Goal: Information Seeking & Learning: Check status

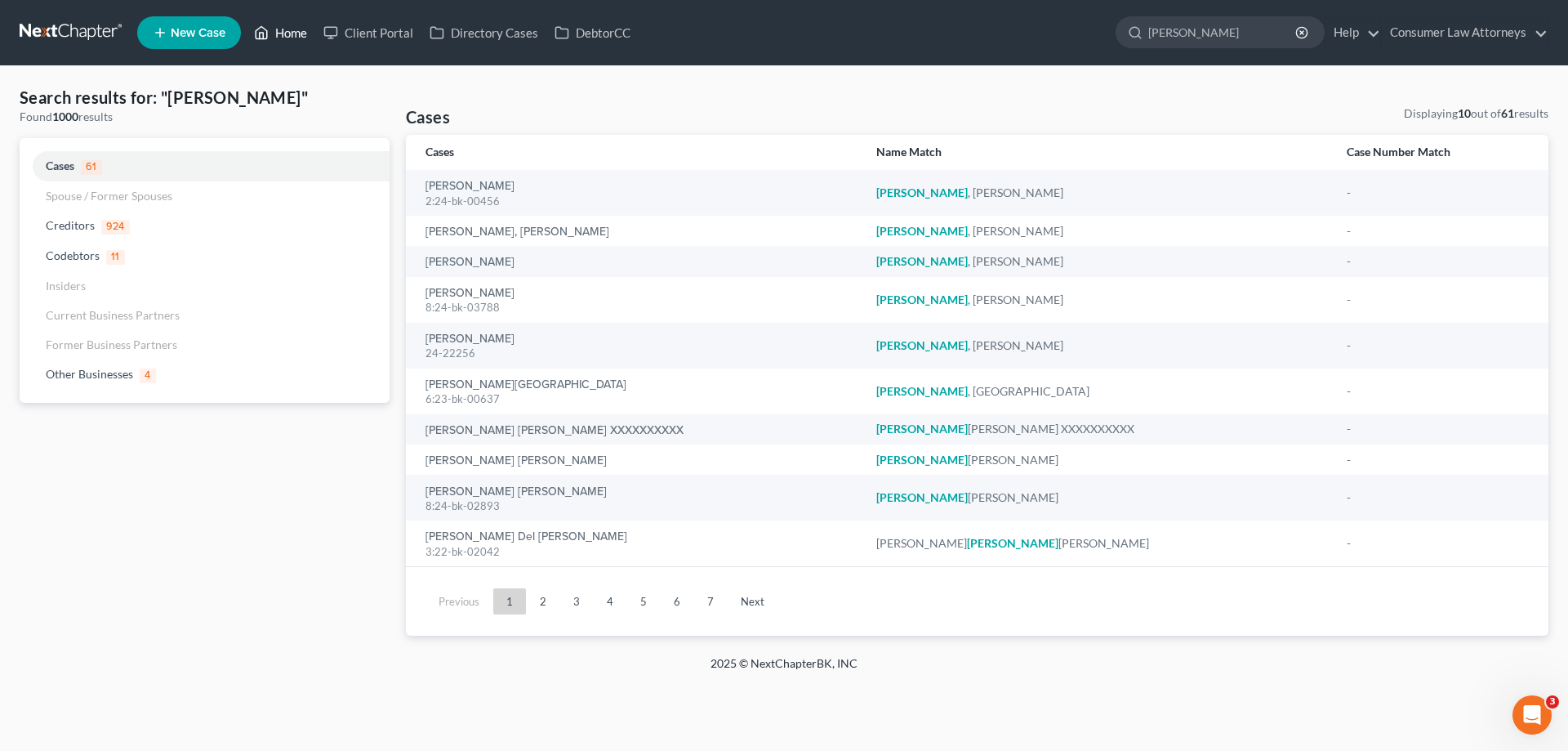
click at [290, 33] on link "Home" at bounding box center [281, 32] width 70 height 29
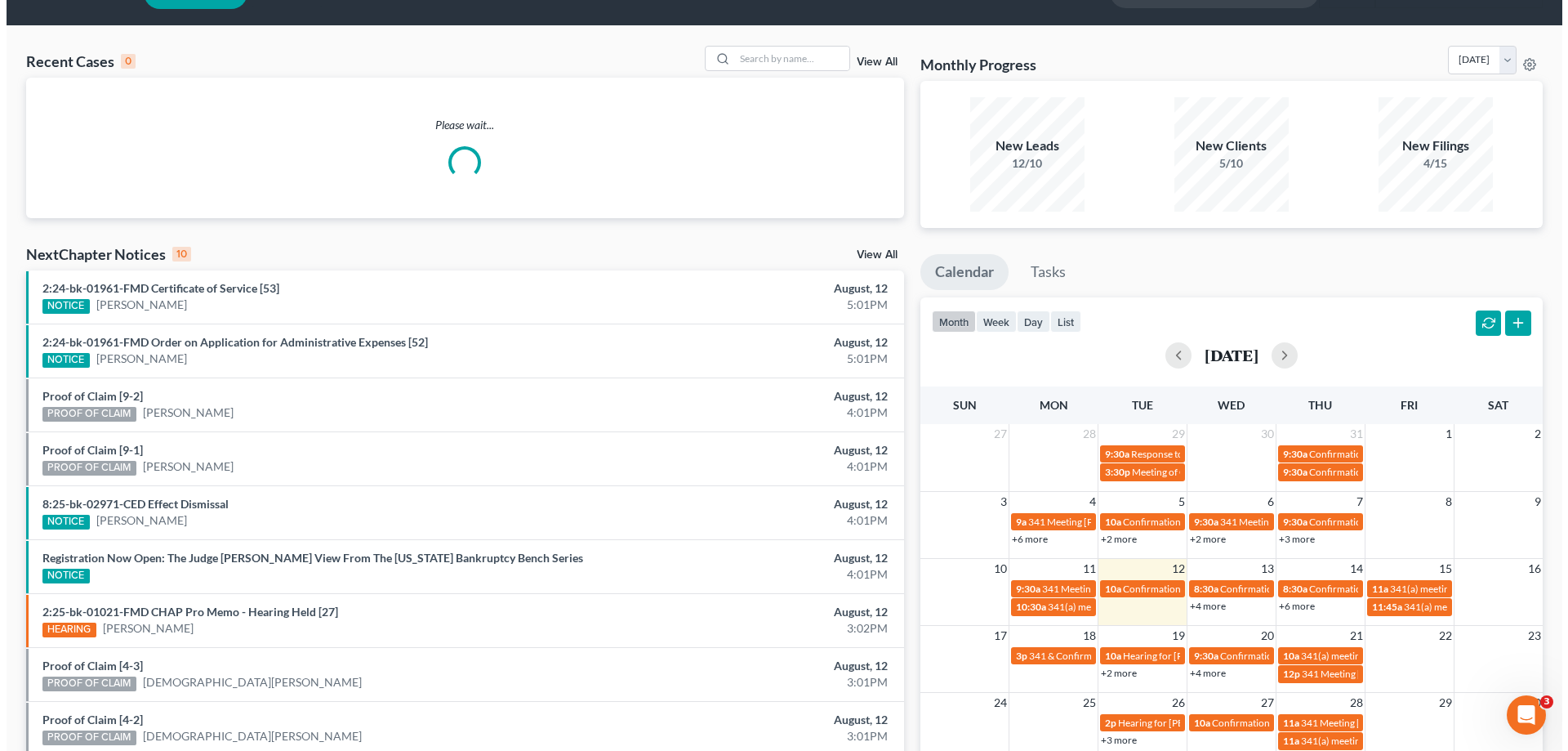
scroll to position [193, 0]
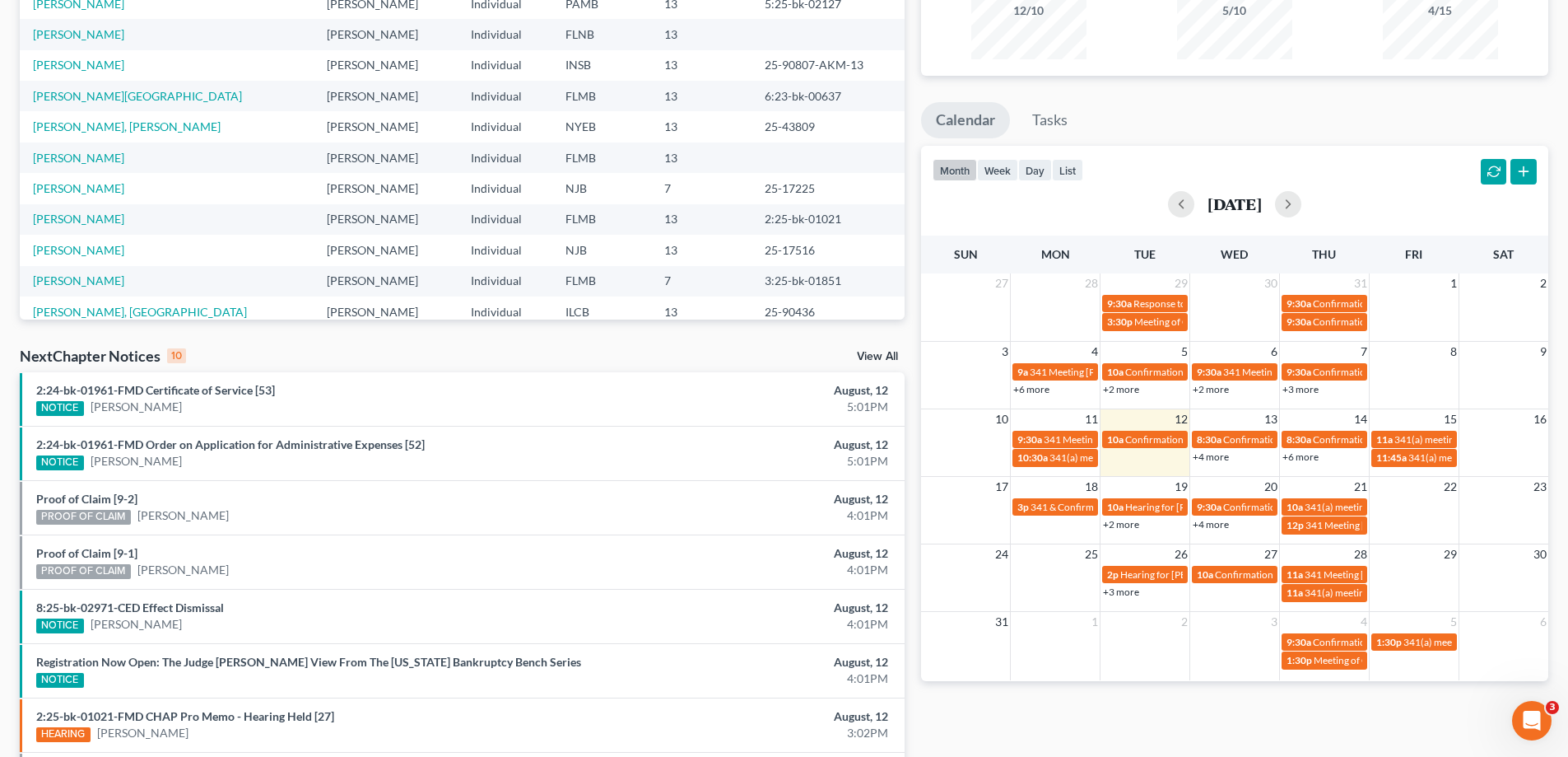
click at [1209, 459] on link "+4 more" at bounding box center [1211, 457] width 36 height 12
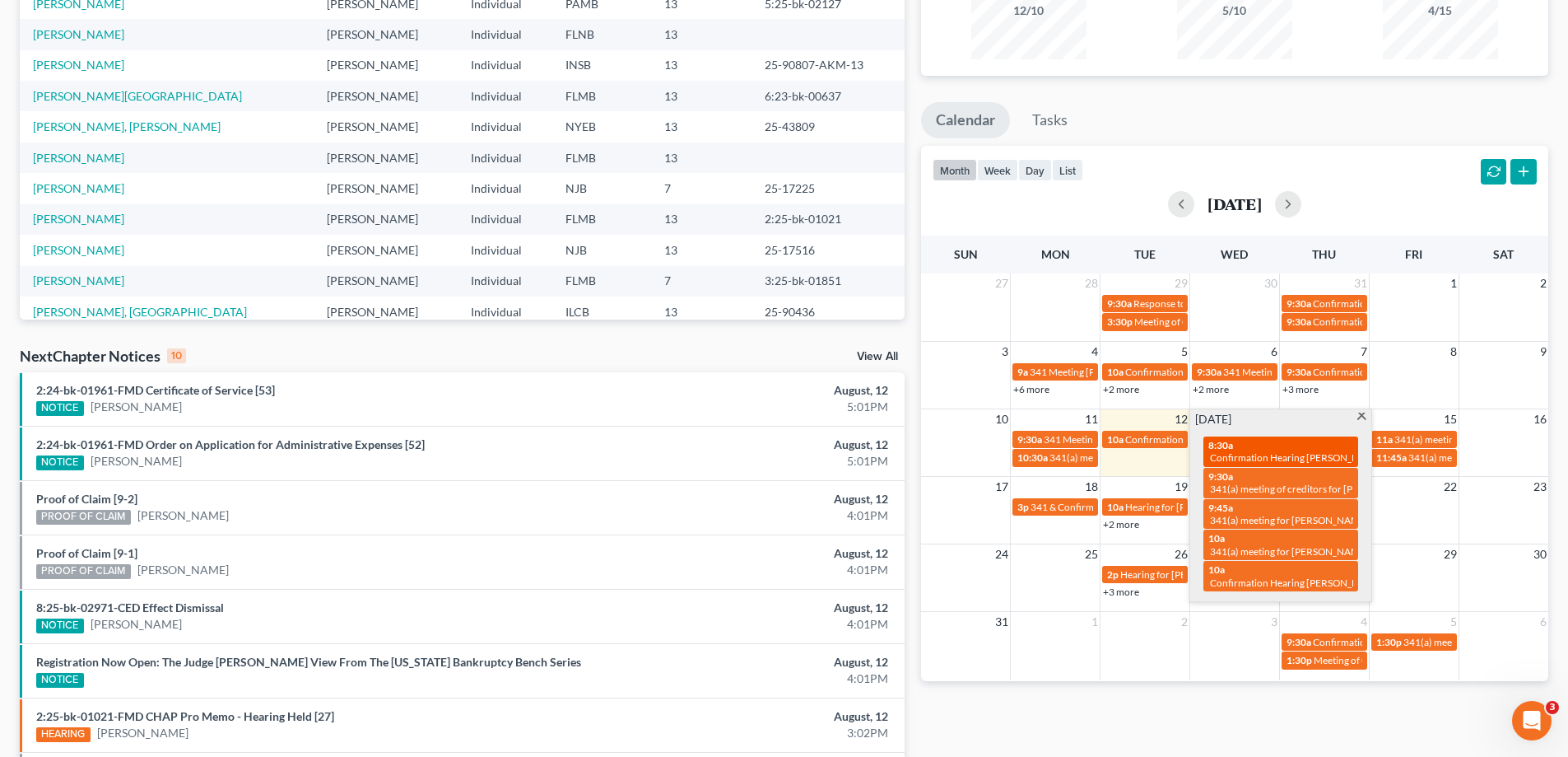
click at [1271, 453] on span "Confirmation Hearing [PERSON_NAME]" at bounding box center [1296, 457] width 173 height 12
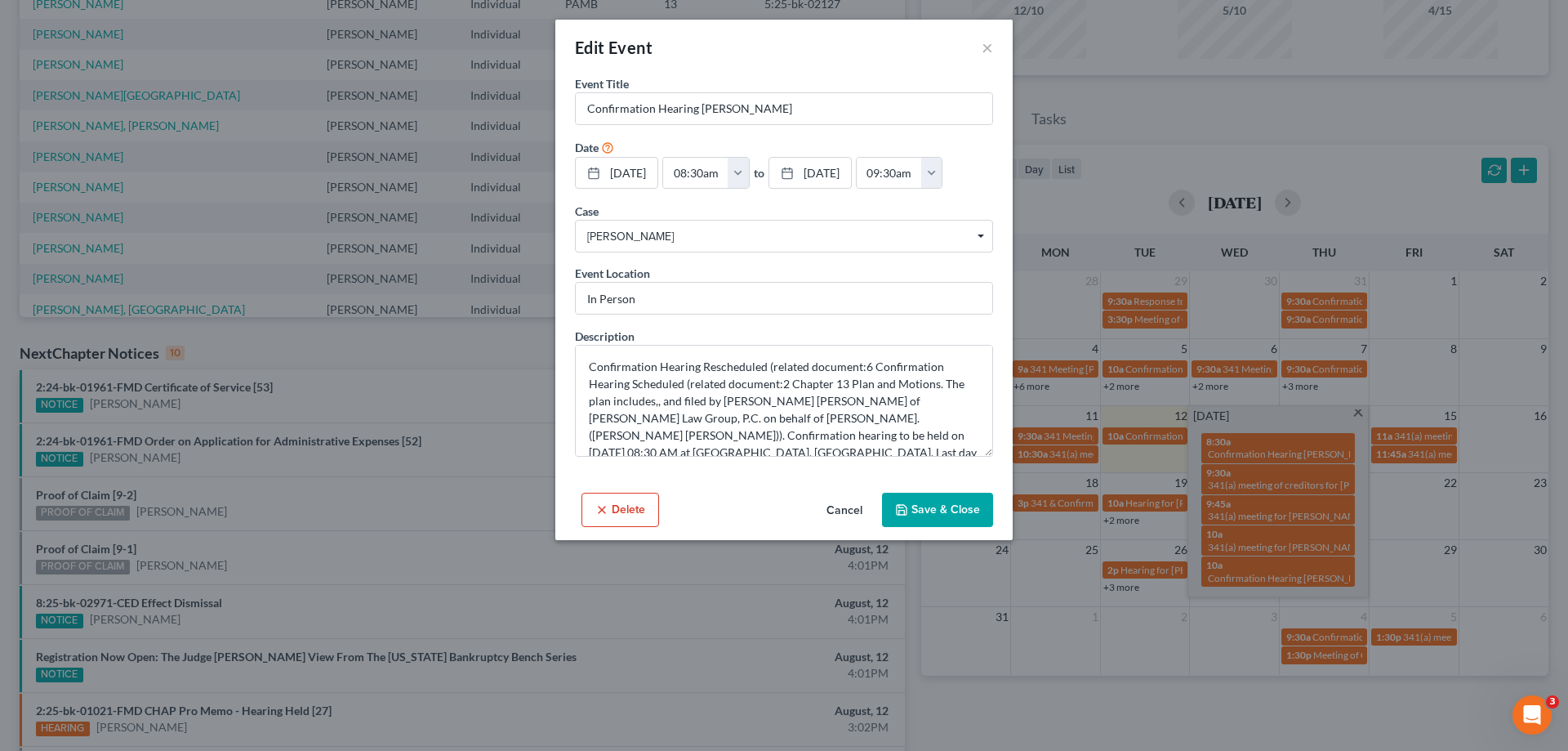
click at [843, 508] on button "Cancel" at bounding box center [845, 510] width 62 height 33
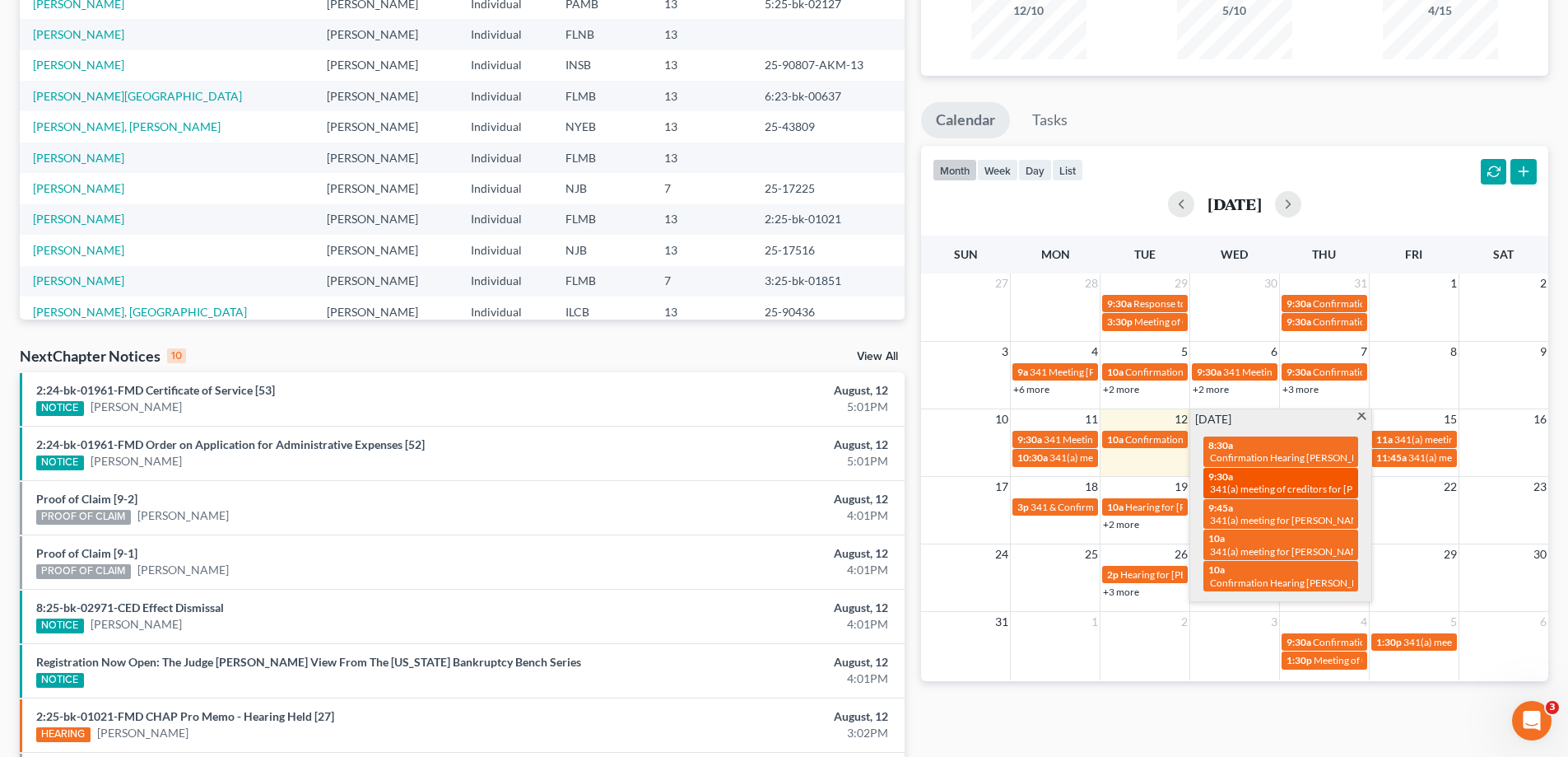
click at [1277, 480] on div "9:30a 341(a) meeting of creditors for [PERSON_NAME]" at bounding box center [1280, 482] width 145 height 26
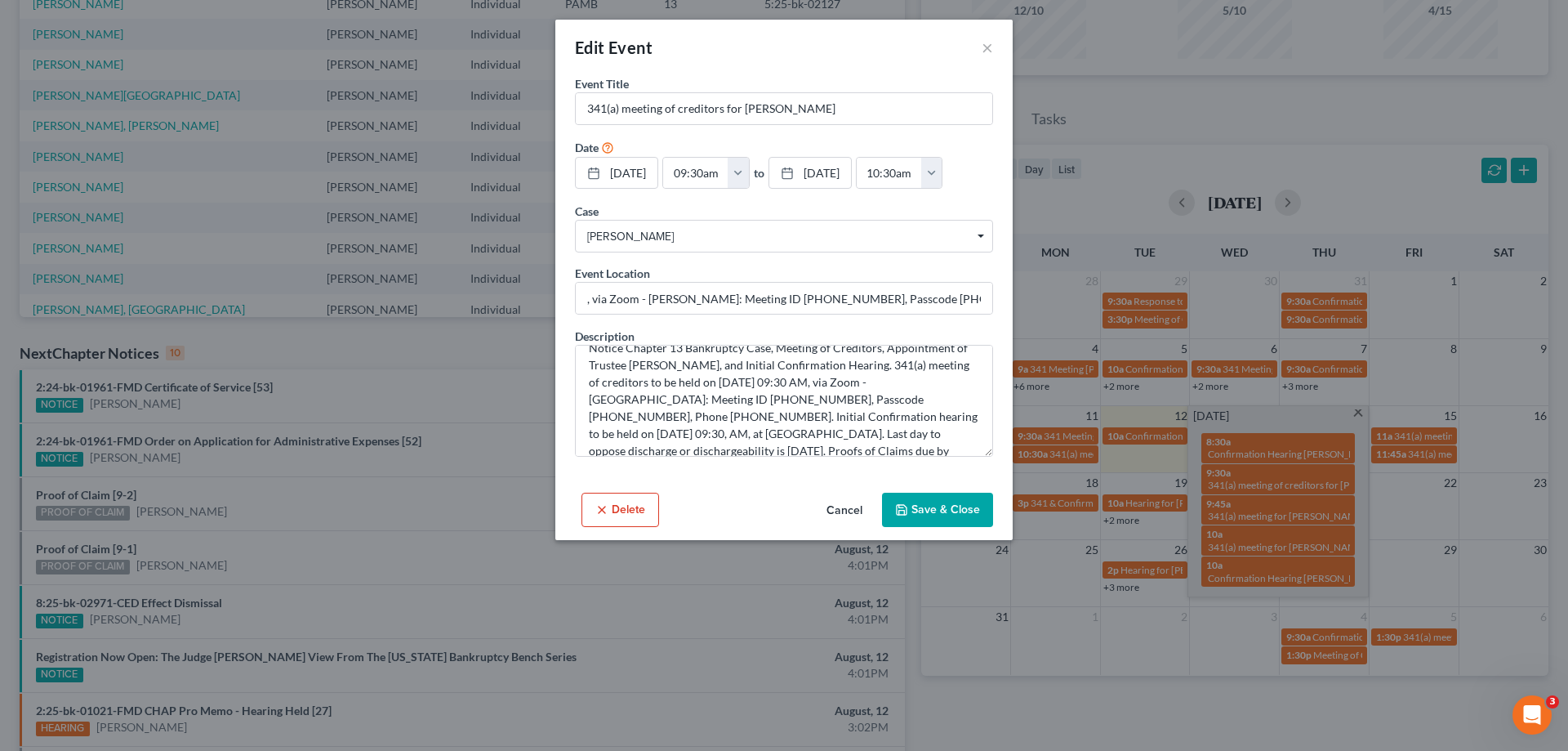
scroll to position [35, 0]
click at [848, 504] on button "Cancel" at bounding box center [845, 510] width 62 height 33
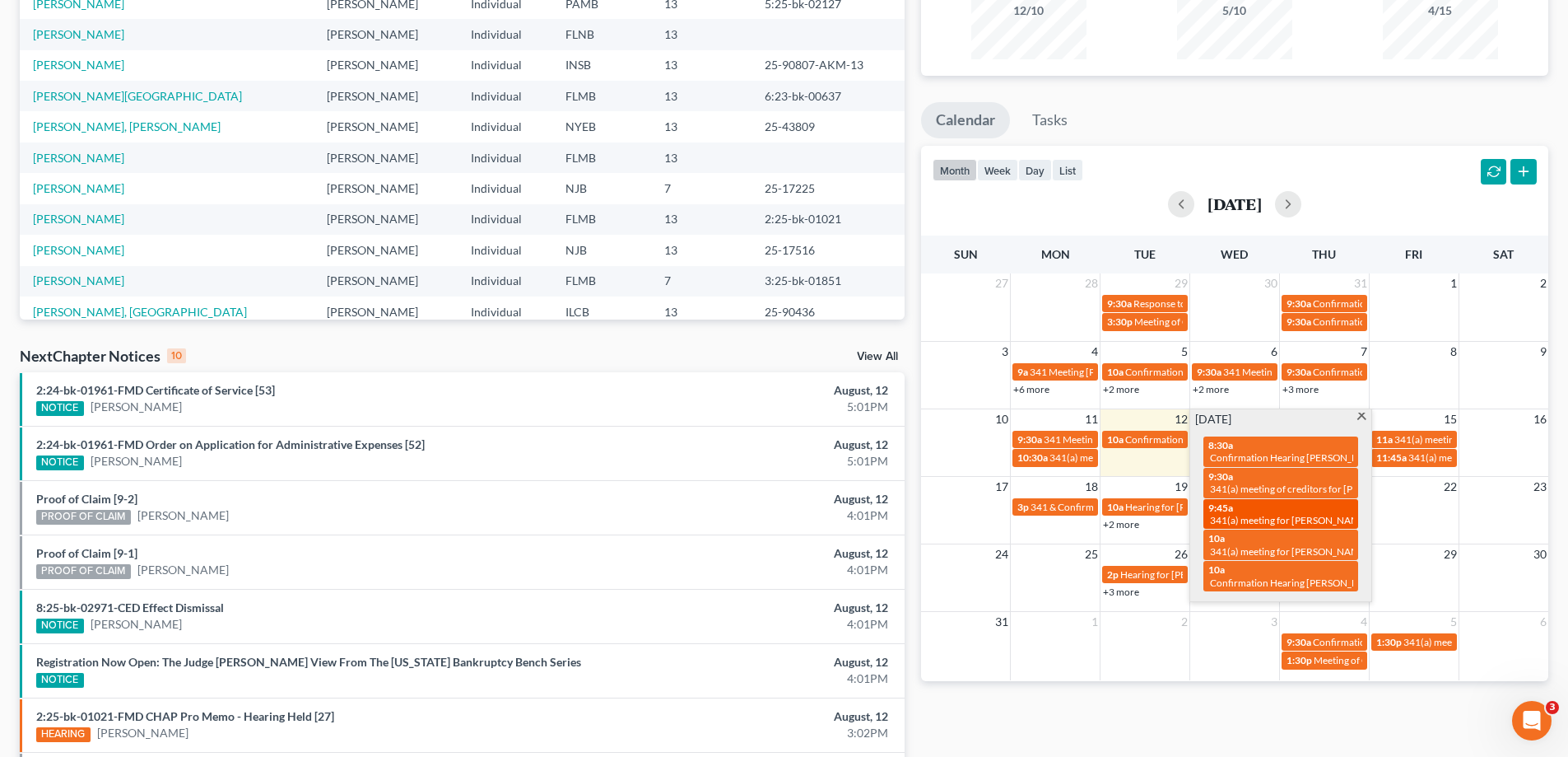
click at [1234, 516] on span "341(a) meeting for [PERSON_NAME]" at bounding box center [1290, 520] width 159 height 12
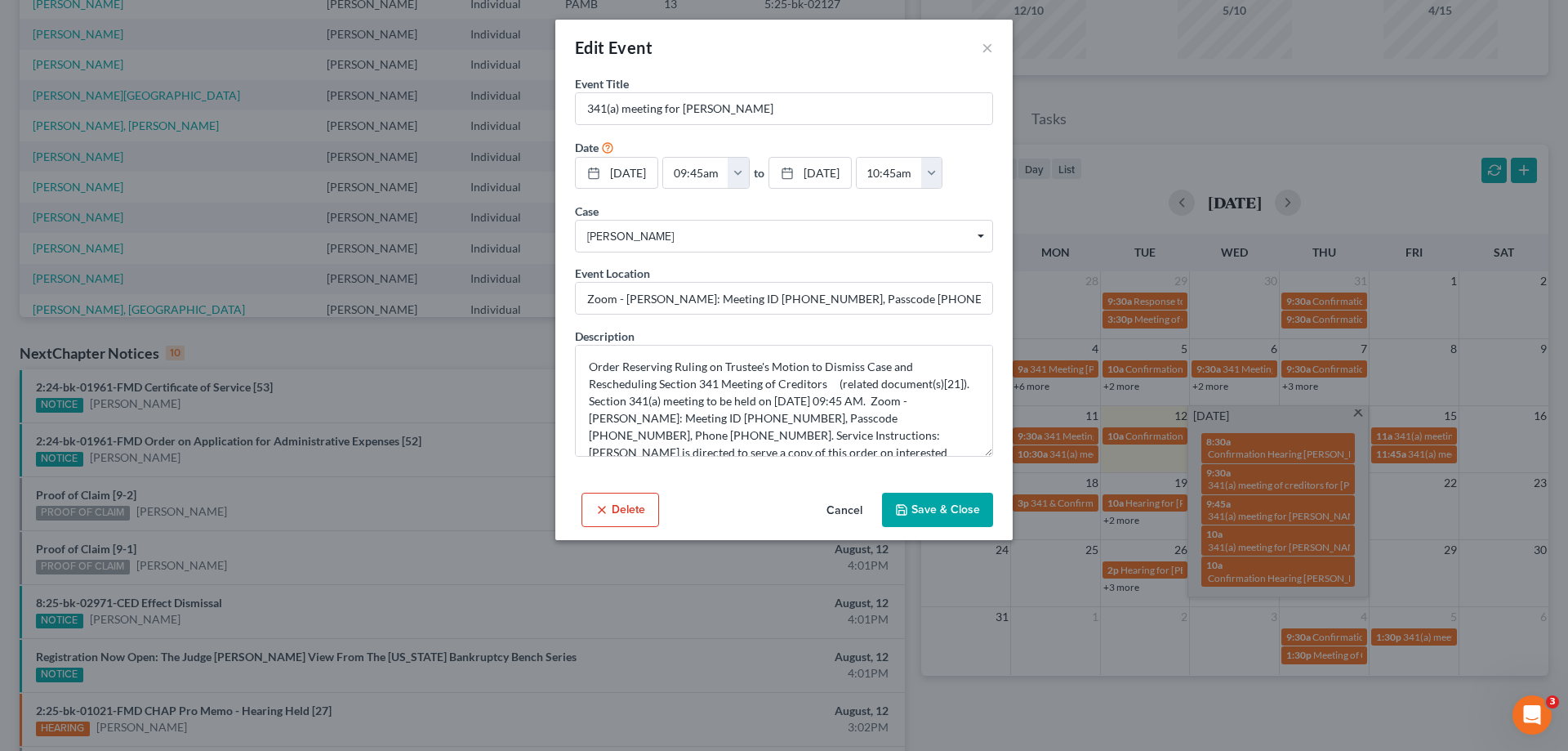
click at [843, 505] on button "Cancel" at bounding box center [845, 510] width 62 height 33
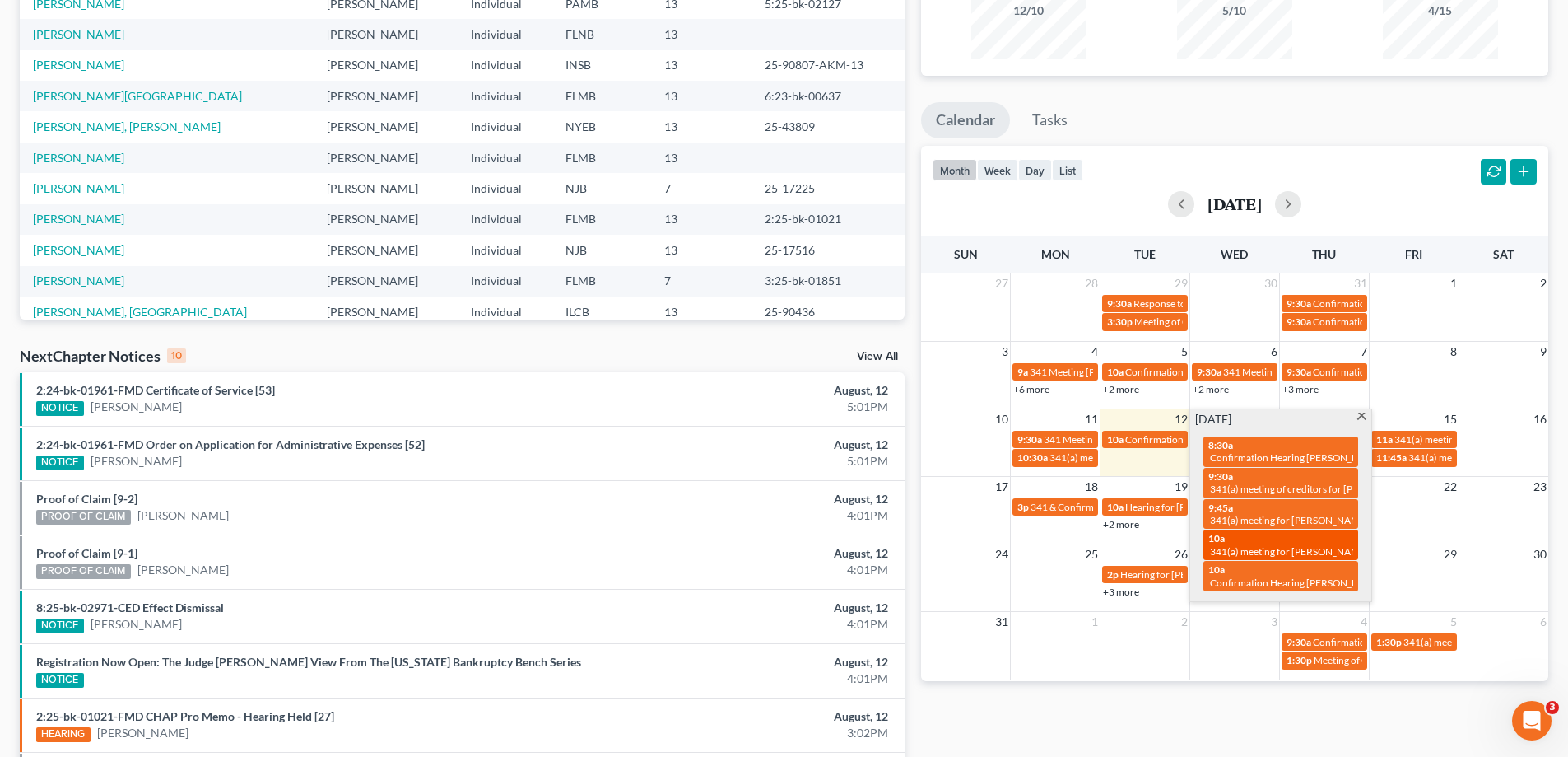
click at [1271, 542] on div "10a 341(a) meeting for [PERSON_NAME]" at bounding box center [1280, 545] width 145 height 26
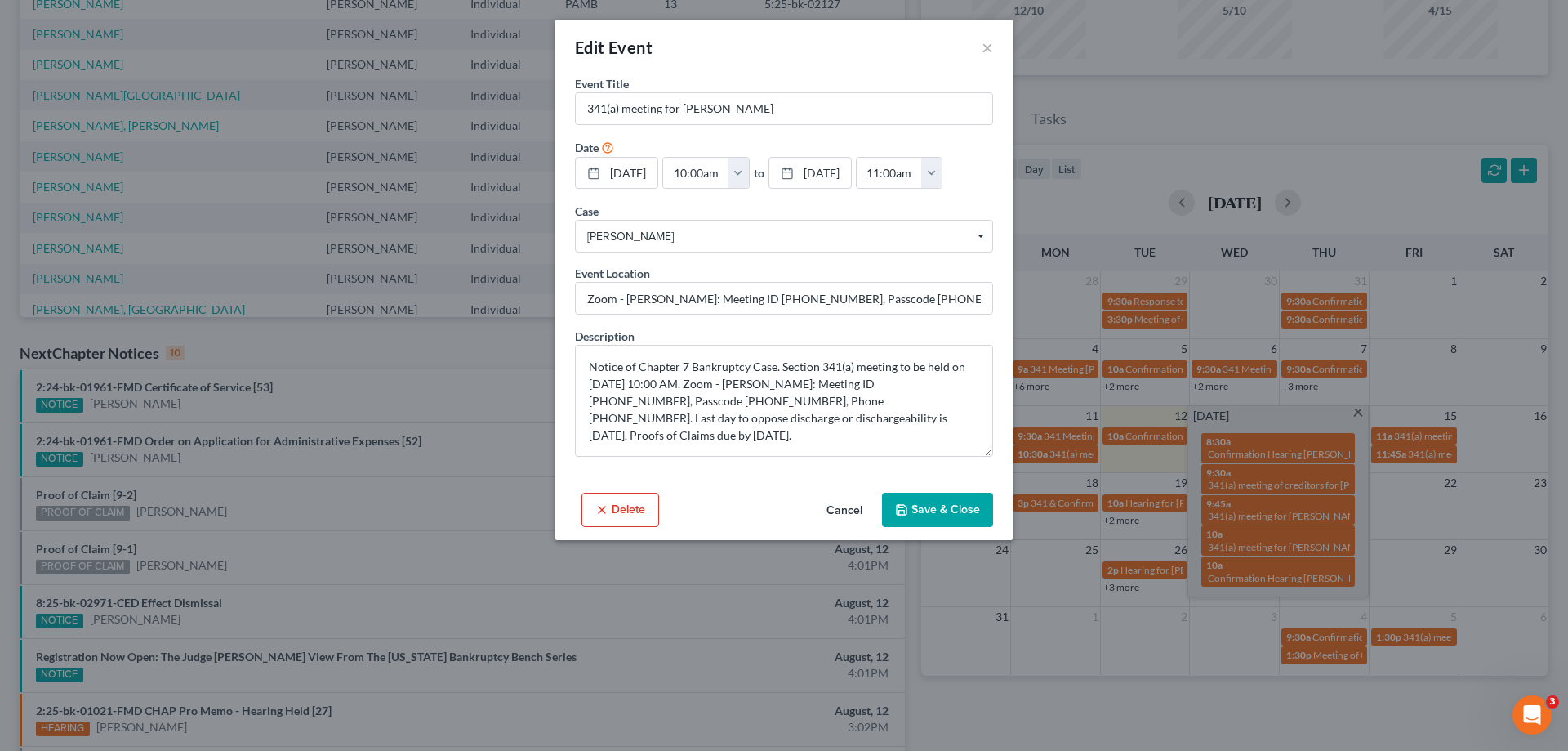
click at [847, 513] on button "Cancel" at bounding box center [845, 510] width 62 height 33
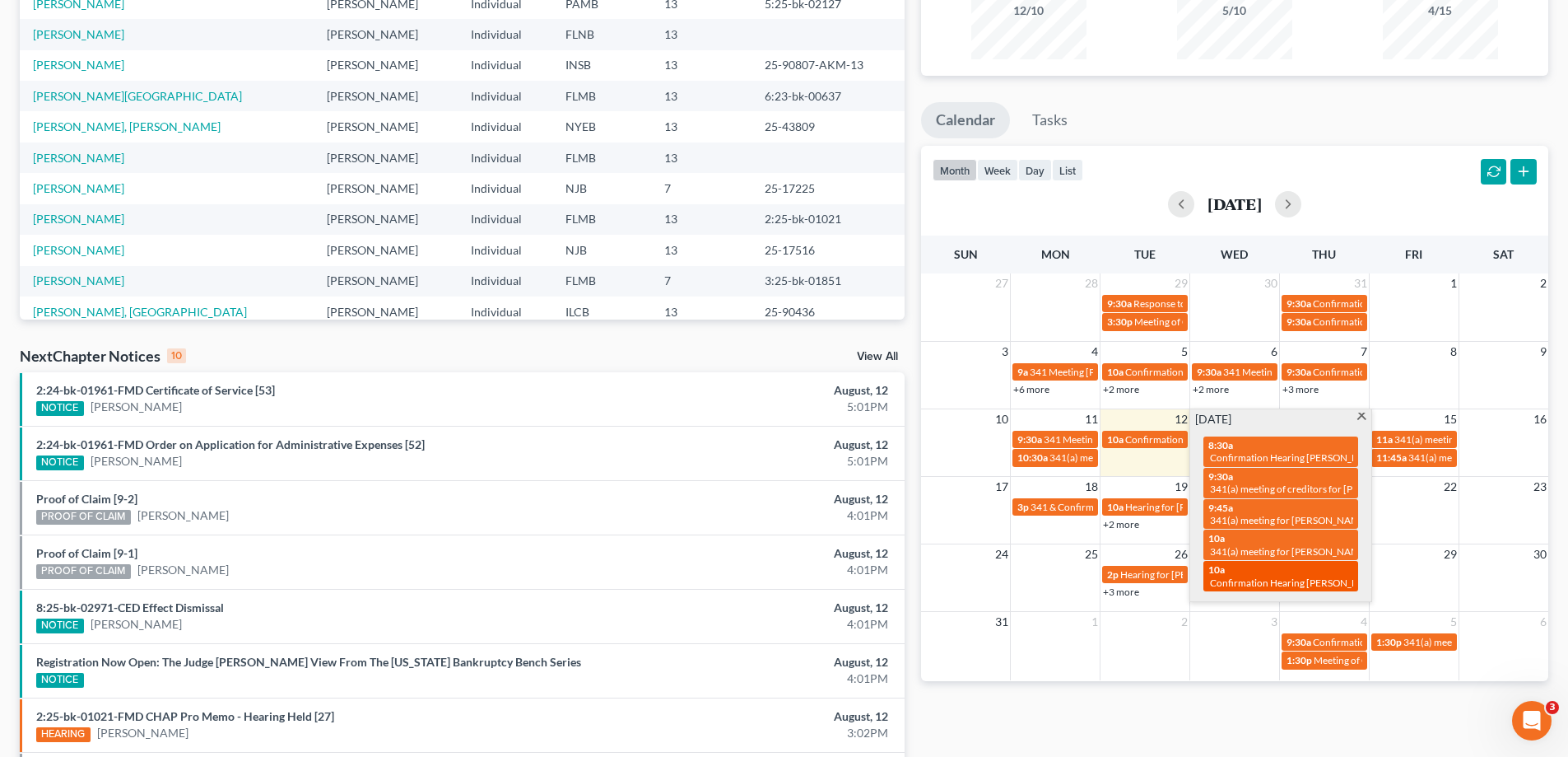
click at [1276, 574] on div "10a Confirmation Hearing [PERSON_NAME]" at bounding box center [1280, 576] width 145 height 26
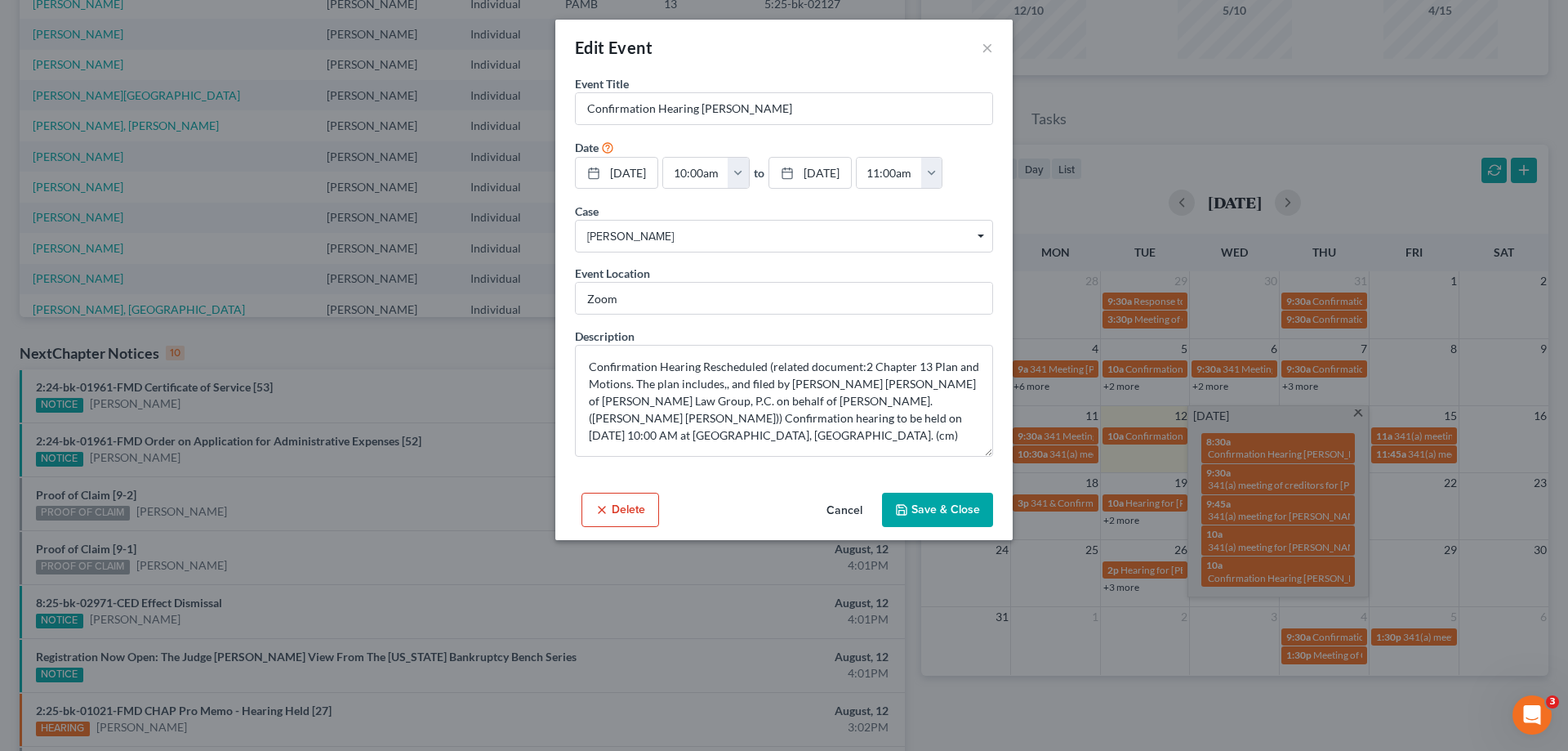
click at [838, 507] on button "Cancel" at bounding box center [845, 510] width 62 height 33
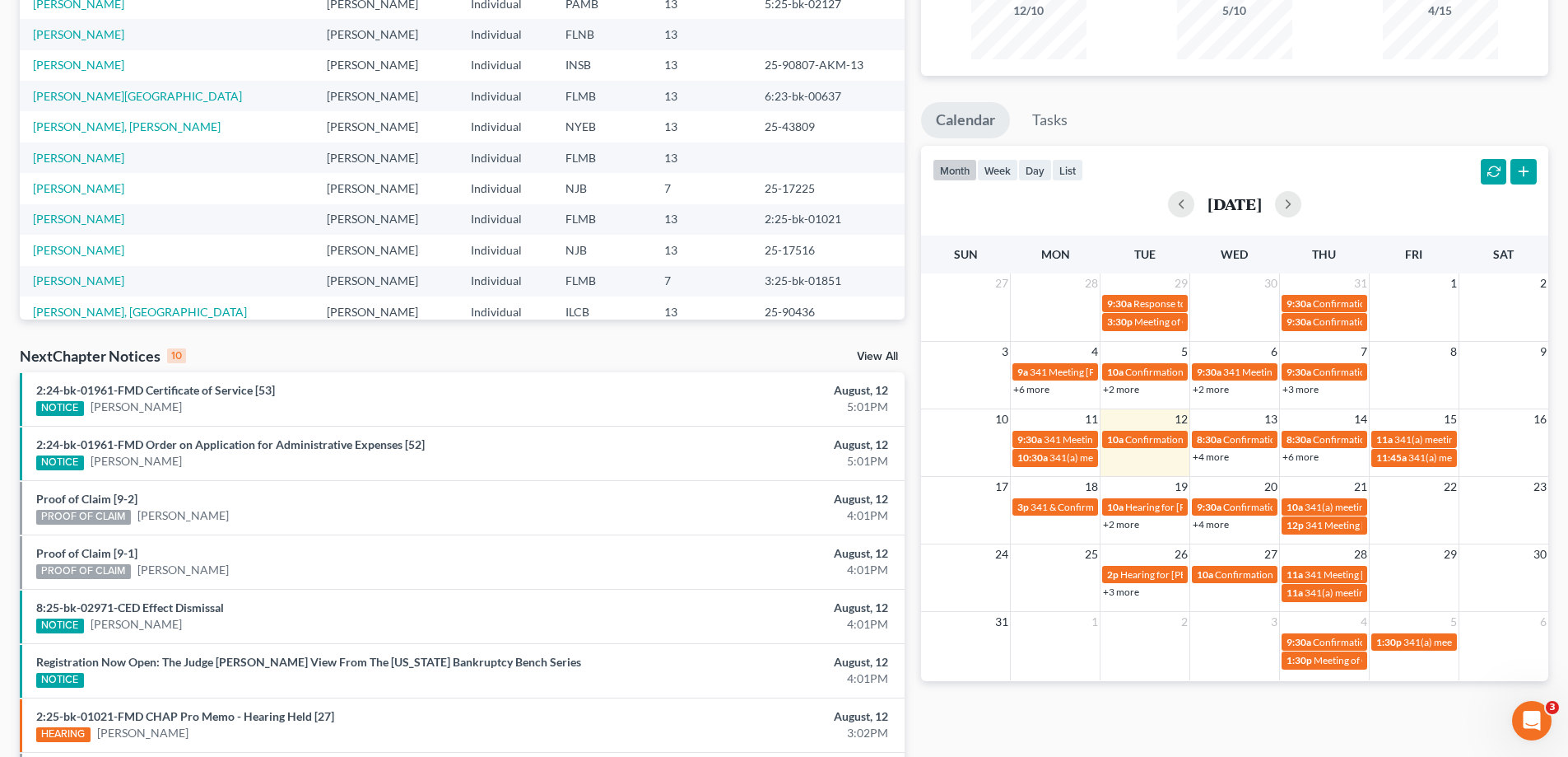
click at [1215, 709] on div "Monthly Progress Bankruptcy Bankruptcy [DATE] [DATE] [DATE] [DATE] [DATE] [DATE…" at bounding box center [1235, 417] width 644 height 1050
click at [1301, 457] on link "+6 more" at bounding box center [1301, 457] width 36 height 12
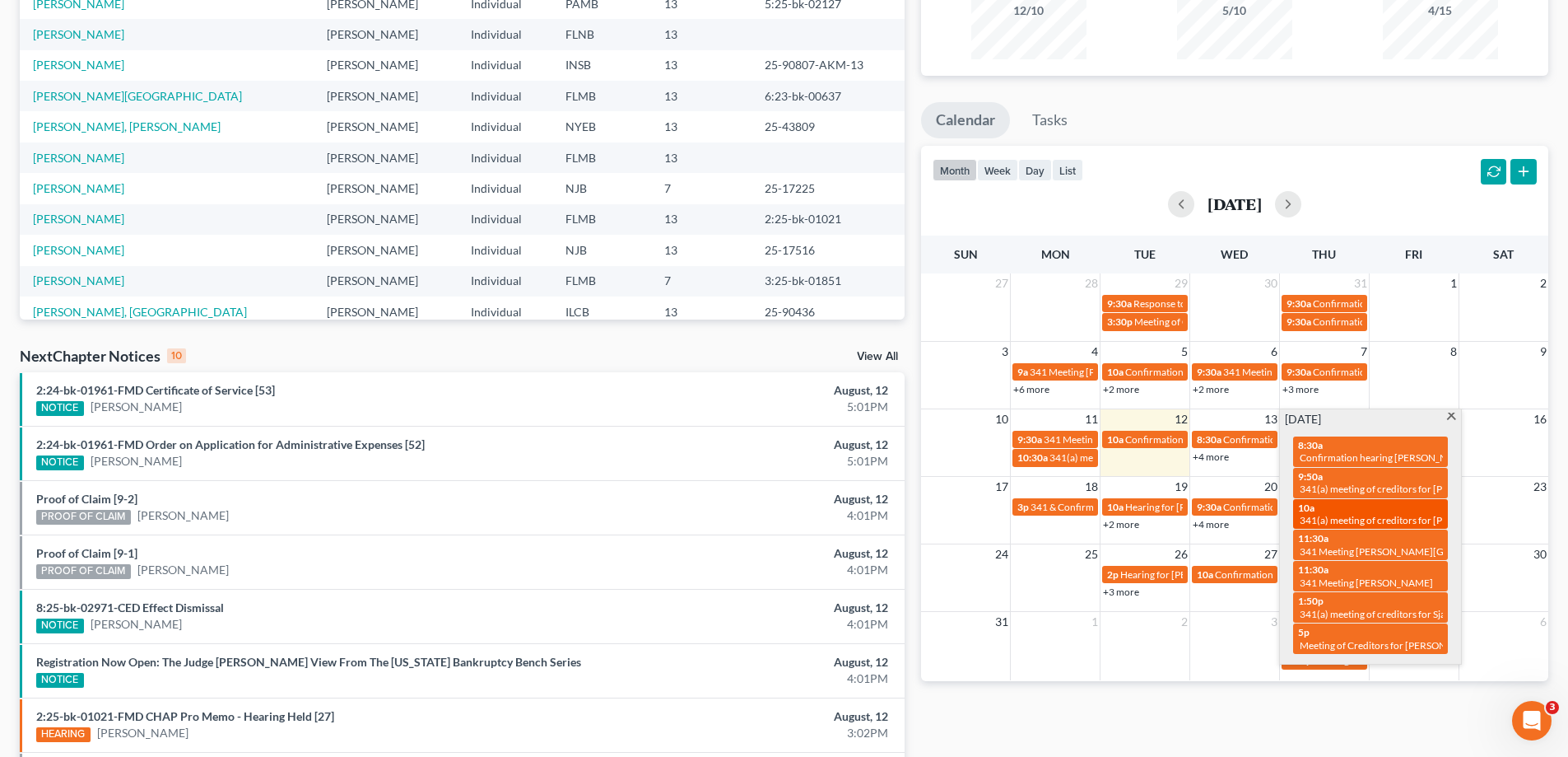
click at [1354, 514] on span "341(a) meeting of creditors for [PERSON_NAME]" at bounding box center [1405, 520] width 211 height 12
